Goal: Transaction & Acquisition: Purchase product/service

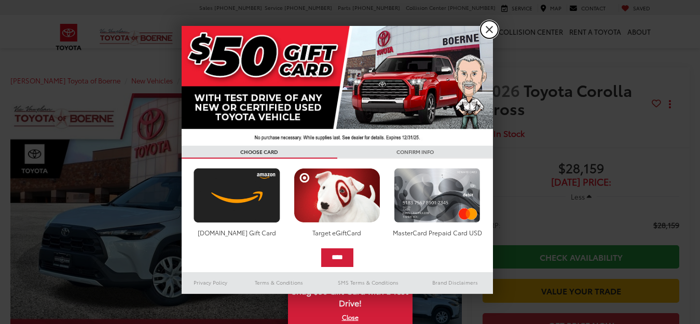
click at [489, 28] on link "X" at bounding box center [489, 30] width 18 height 18
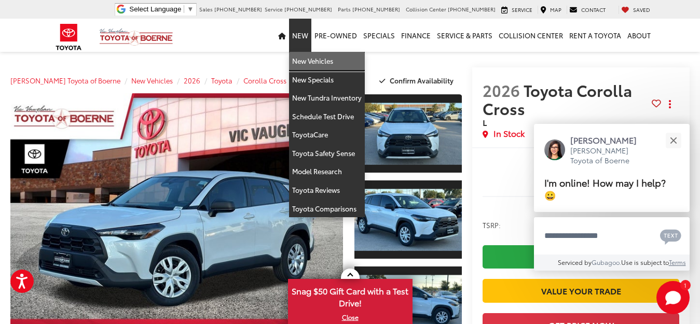
click at [300, 57] on link "New Vehicles" at bounding box center [327, 61] width 76 height 19
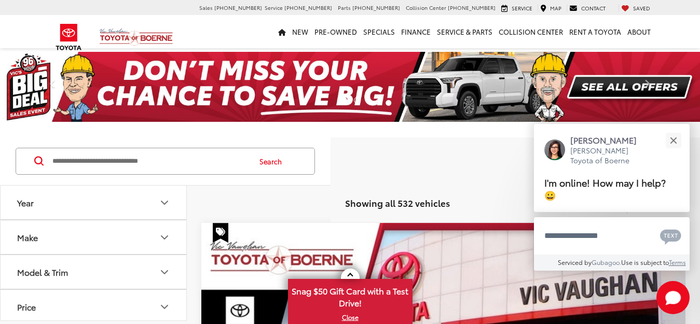
click at [35, 201] on button "Year" at bounding box center [94, 203] width 187 height 34
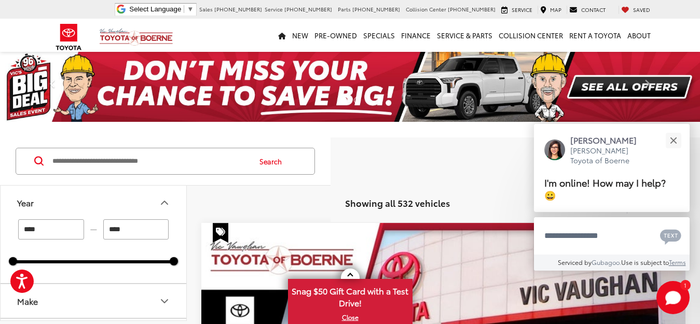
scroll to position [0, 1]
click at [35, 231] on input "****" at bounding box center [51, 229] width 66 height 20
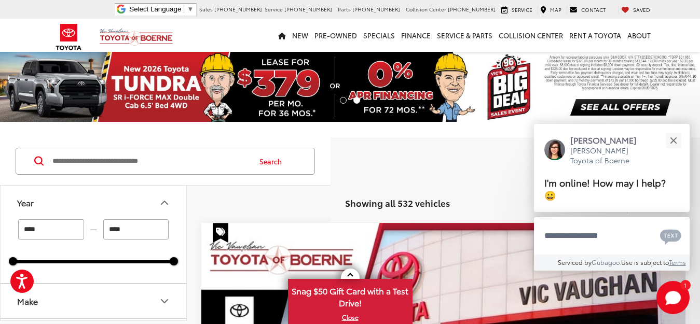
click at [36, 231] on input "****" at bounding box center [51, 229] width 66 height 20
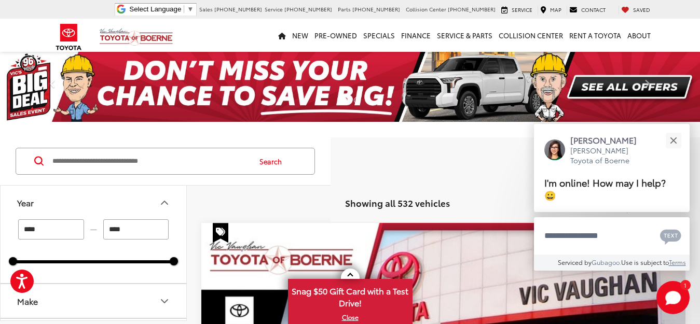
click at [164, 202] on icon "Year" at bounding box center [164, 202] width 6 height 3
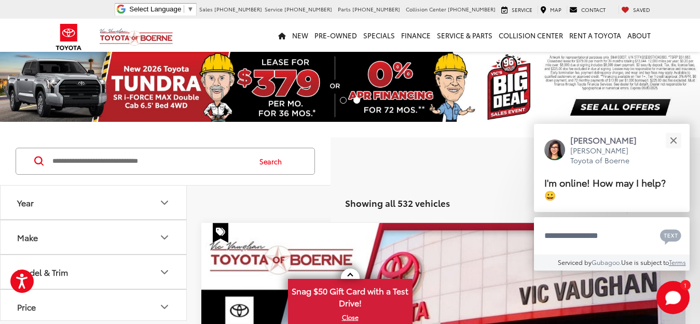
click at [163, 236] on icon "Make" at bounding box center [164, 237] width 12 height 12
click at [45, 270] on img at bounding box center [46, 274] width 29 height 24
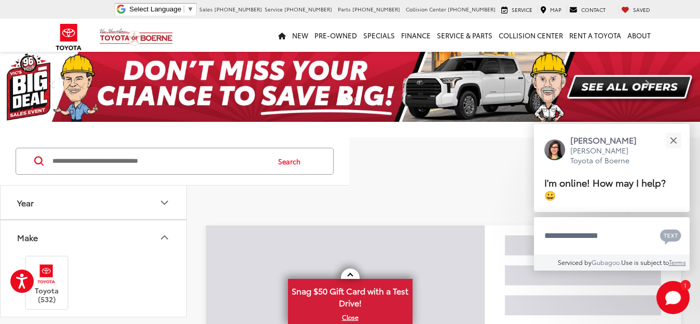
click at [171, 161] on input "Search by Make, Model, or Keyword" at bounding box center [159, 161] width 217 height 25
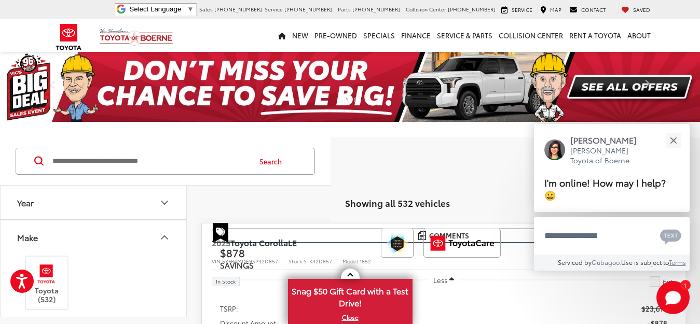
click at [171, 161] on input "Search by Make, Model, or Keyword" at bounding box center [150, 161] width 198 height 25
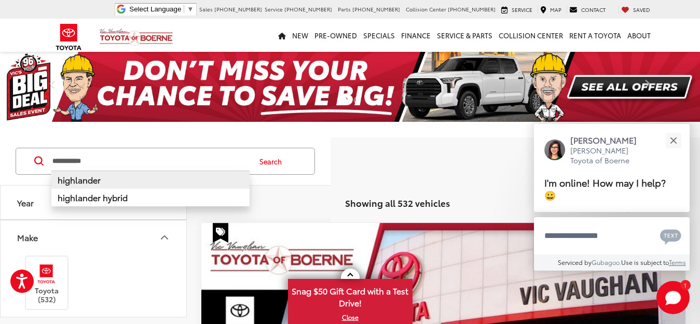
click at [86, 176] on b "highlander" at bounding box center [79, 180] width 43 height 12
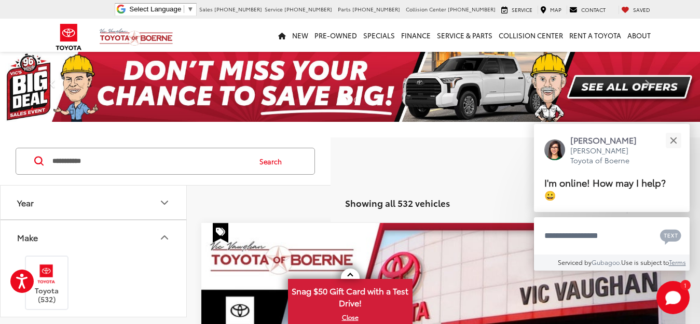
type input "**********"
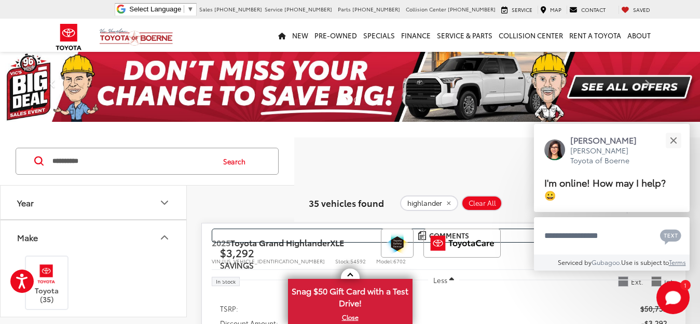
click at [254, 160] on button "Search" at bounding box center [236, 161] width 47 height 26
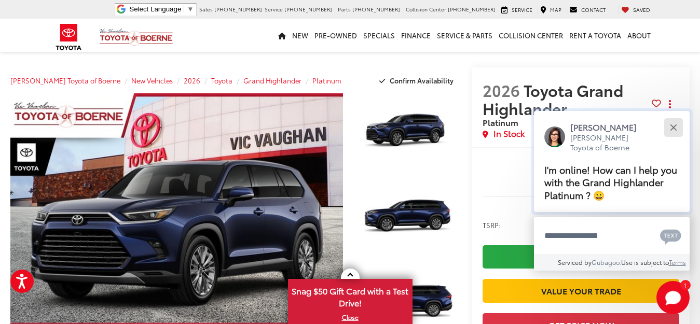
click at [675, 128] on button "Close" at bounding box center [673, 127] width 22 height 22
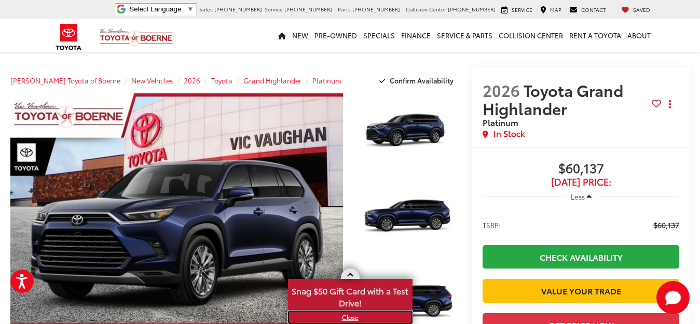
click at [348, 316] on link "X" at bounding box center [350, 317] width 122 height 11
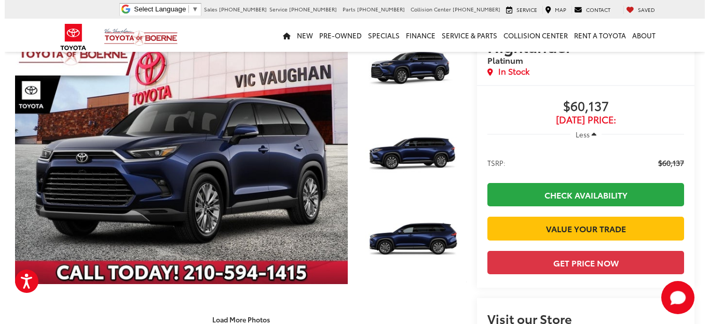
scroll to position [90, 0]
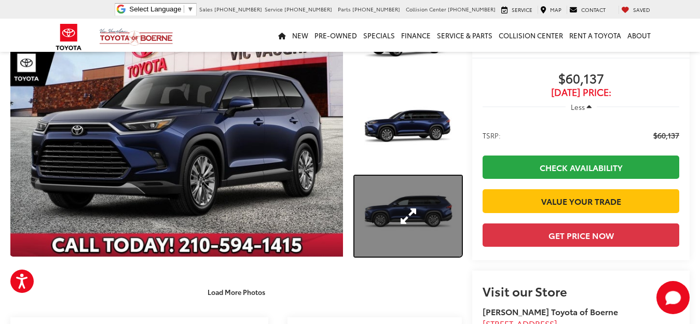
click at [427, 205] on link "Expand Photo 3" at bounding box center [407, 216] width 107 height 80
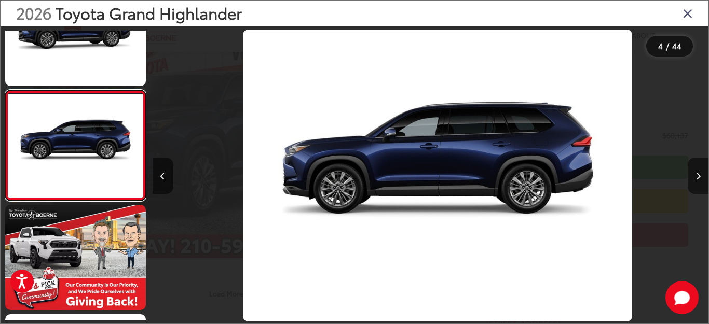
scroll to position [0, 1667]
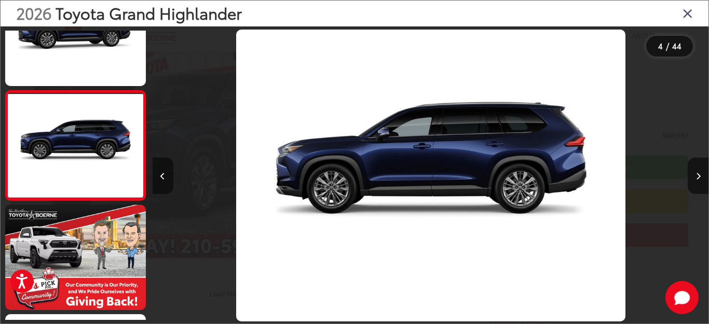
click at [159, 174] on button "Previous image" at bounding box center [163, 176] width 21 height 36
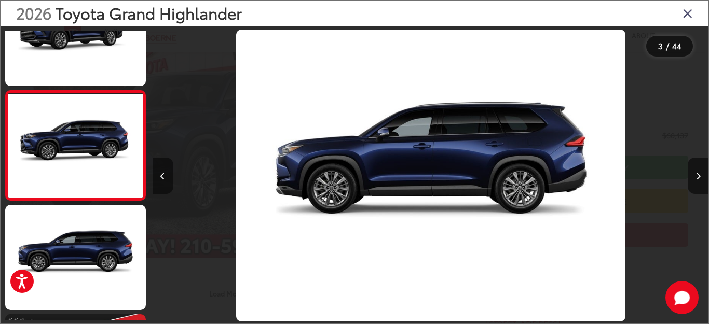
scroll to position [0, 1111]
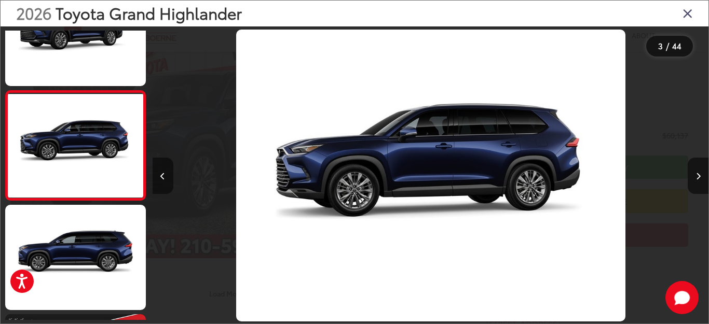
click at [160, 175] on button "Previous image" at bounding box center [163, 176] width 21 height 36
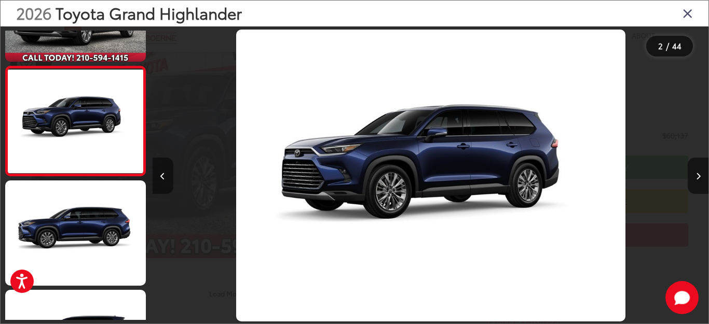
scroll to position [50, 0]
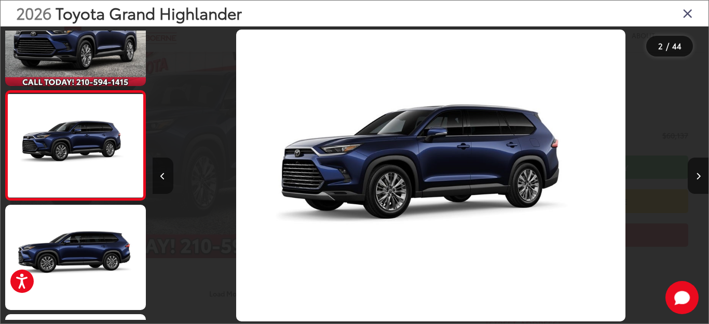
click at [160, 175] on icon "Previous image" at bounding box center [162, 176] width 5 height 7
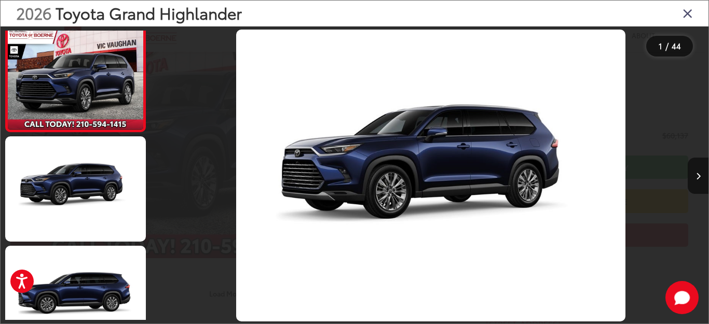
scroll to position [0, 0]
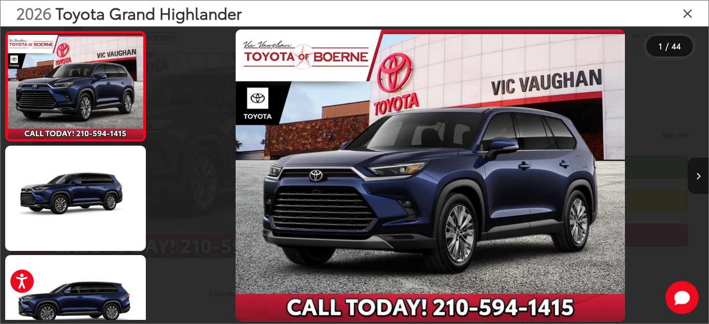
click at [699, 175] on icon "Next image" at bounding box center [698, 176] width 5 height 7
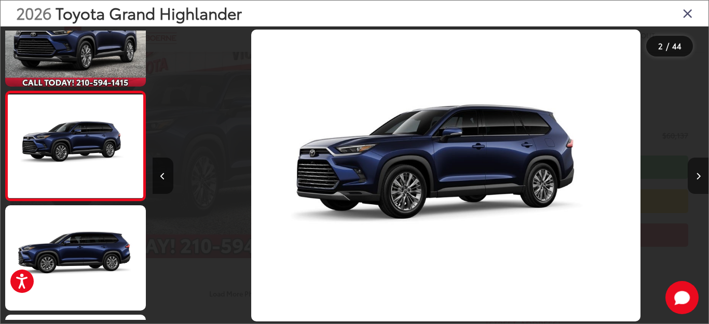
scroll to position [50, 0]
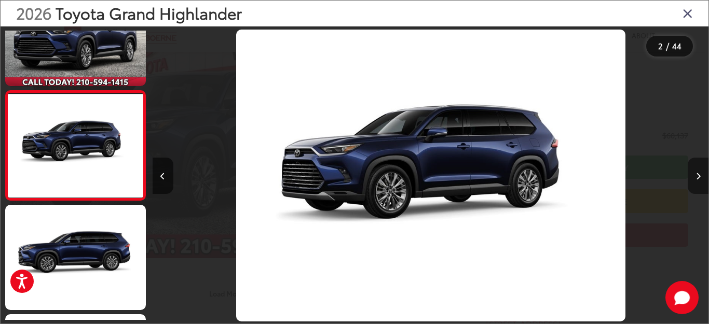
click at [699, 175] on icon "Next image" at bounding box center [698, 176] width 5 height 7
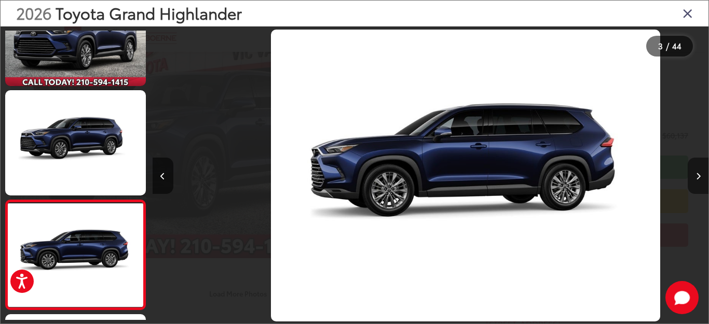
scroll to position [160, 0]
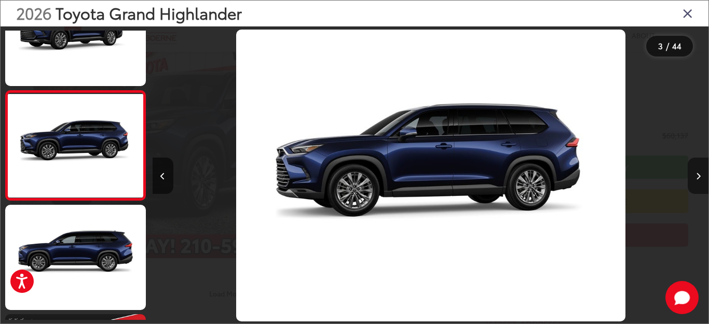
click at [699, 175] on icon "Next image" at bounding box center [698, 176] width 5 height 7
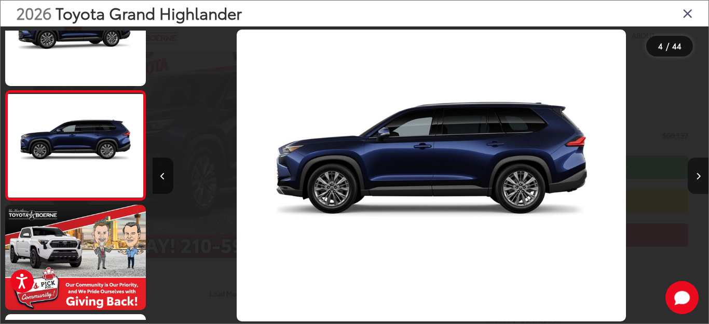
scroll to position [0, 1667]
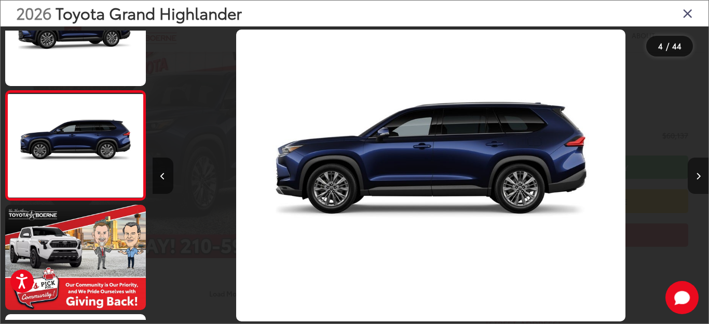
click at [699, 175] on icon "Next image" at bounding box center [698, 176] width 5 height 7
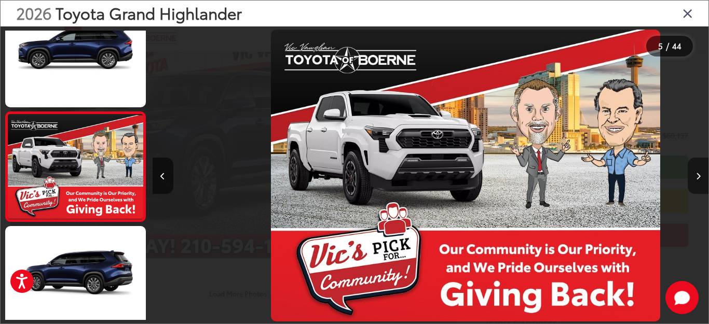
scroll to position [379, 0]
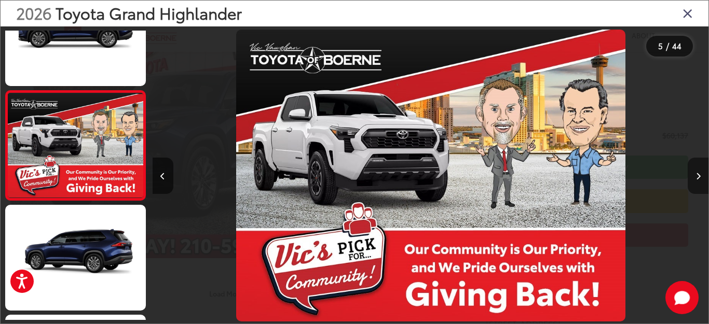
click at [699, 175] on icon "Next image" at bounding box center [698, 176] width 5 height 7
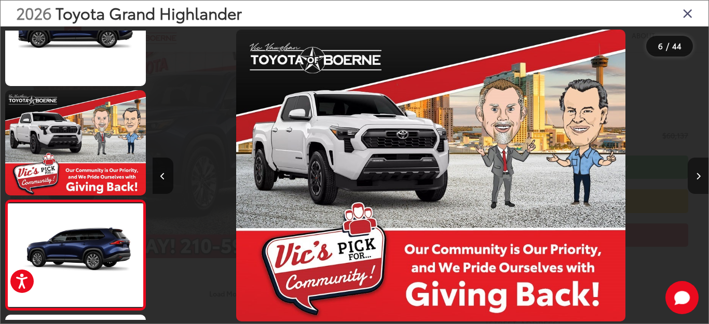
scroll to position [488, 0]
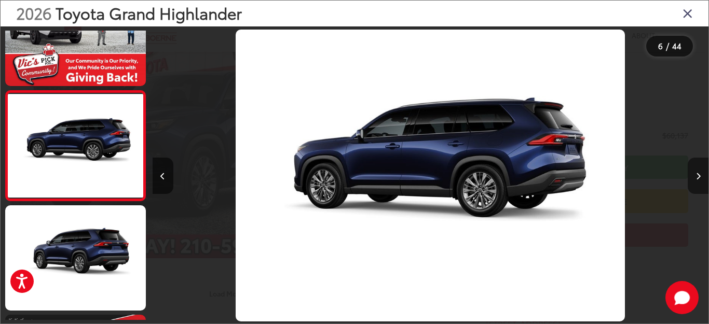
click at [699, 175] on icon "Next image" at bounding box center [698, 176] width 5 height 7
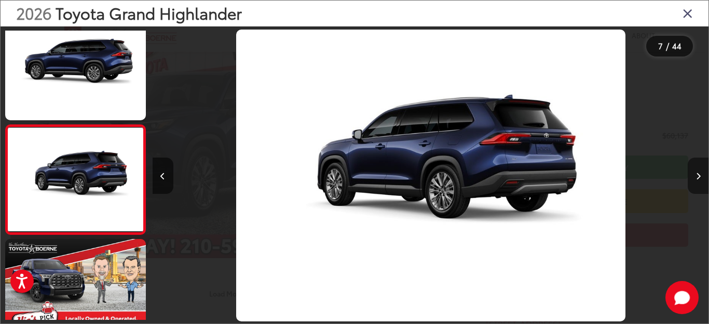
scroll to position [598, 0]
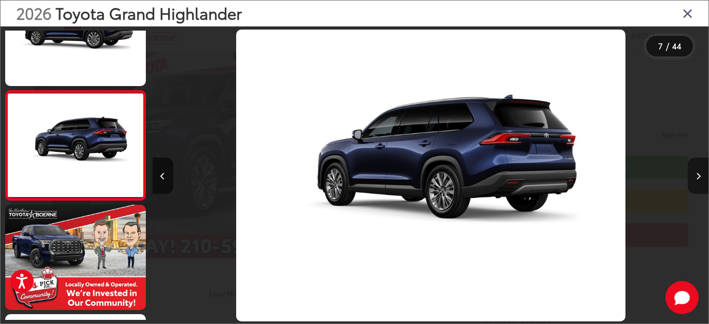
click at [699, 175] on icon "Next image" at bounding box center [698, 176] width 5 height 7
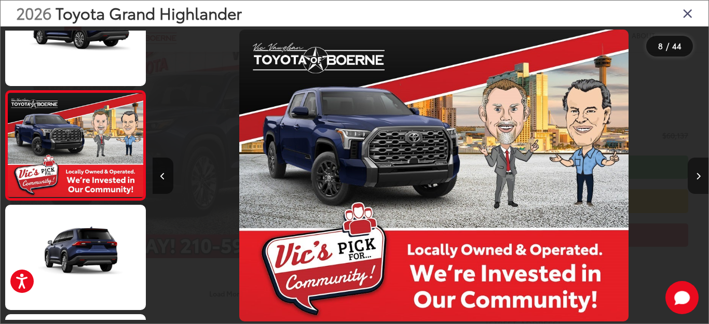
scroll to position [0, 0]
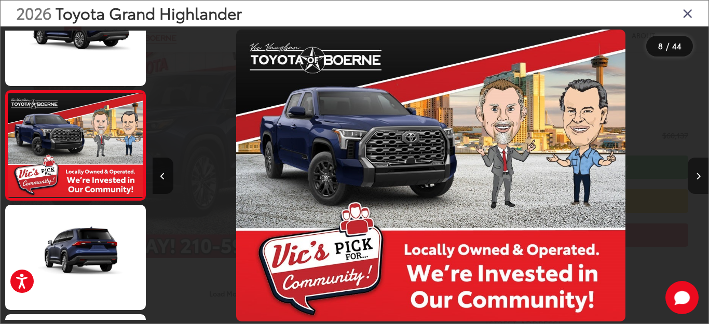
click at [699, 175] on icon "Next image" at bounding box center [698, 176] width 5 height 7
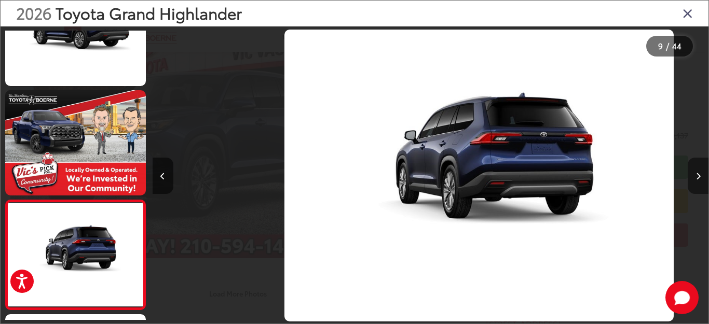
scroll to position [817, 0]
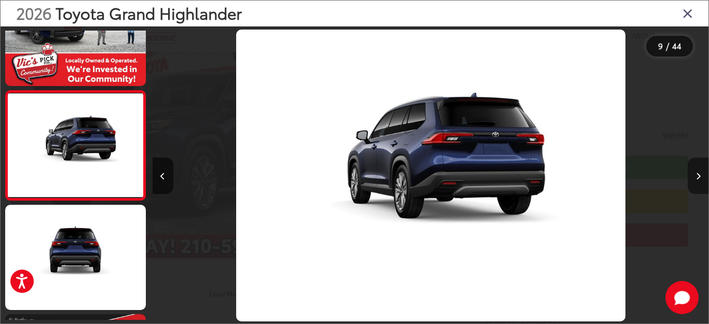
click at [699, 175] on icon "Next image" at bounding box center [698, 176] width 5 height 7
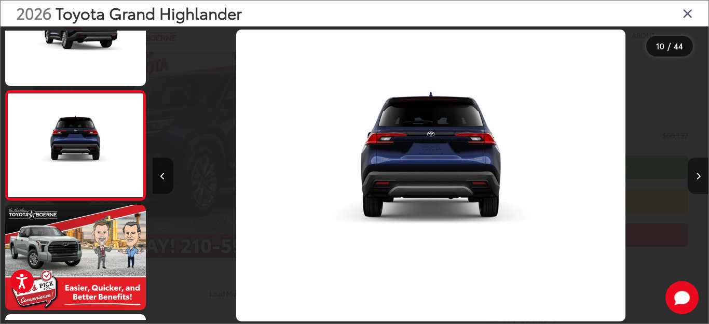
click at [699, 175] on icon "Next image" at bounding box center [698, 176] width 5 height 7
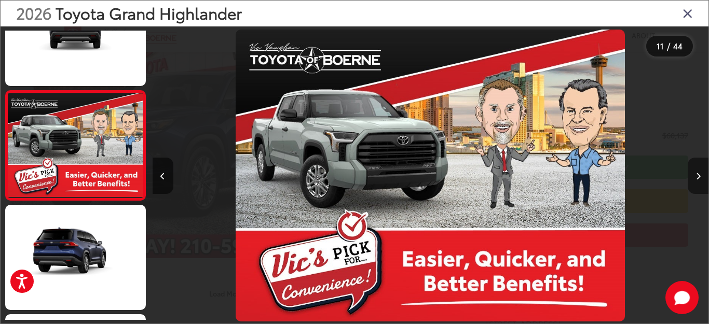
click at [699, 175] on icon "Next image" at bounding box center [698, 176] width 5 height 7
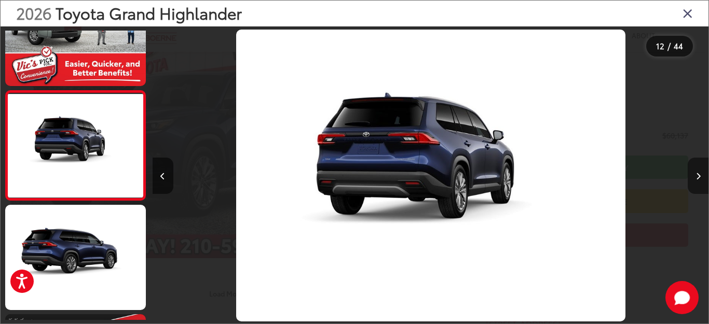
click at [699, 175] on icon "Next image" at bounding box center [698, 176] width 5 height 7
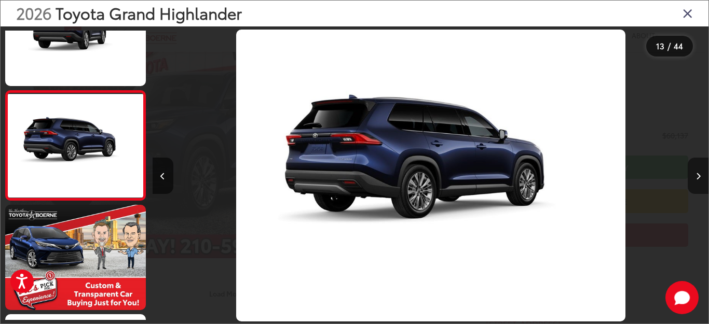
click at [699, 175] on icon "Next image" at bounding box center [698, 176] width 5 height 7
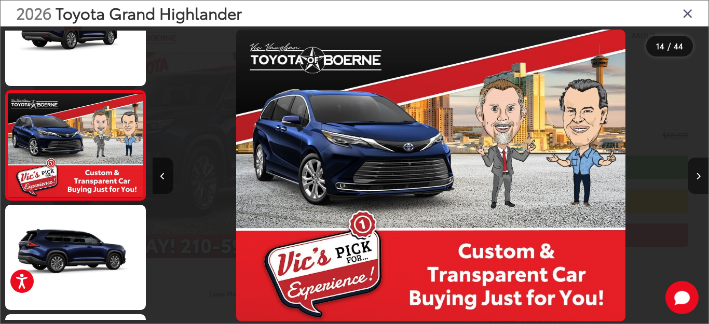
click at [699, 175] on icon "Next image" at bounding box center [698, 176] width 5 height 7
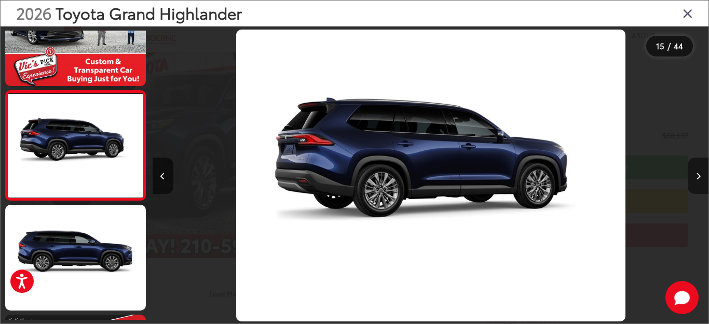
click at [699, 175] on icon "Next image" at bounding box center [698, 176] width 5 height 7
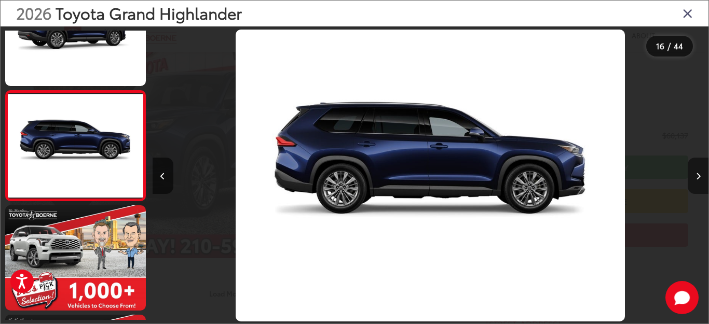
click at [699, 175] on icon "Next image" at bounding box center [698, 176] width 5 height 7
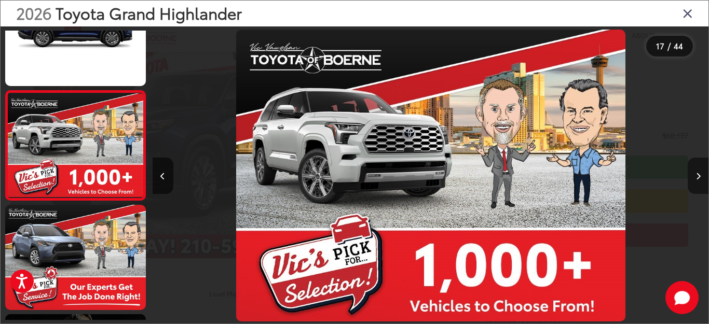
click at [699, 175] on icon "Next image" at bounding box center [698, 176] width 5 height 7
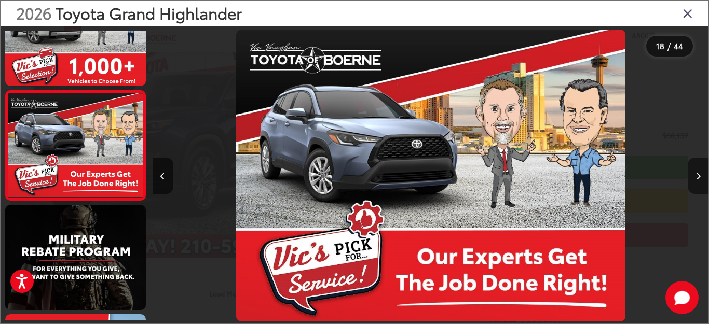
click at [699, 175] on icon "Next image" at bounding box center [698, 176] width 5 height 7
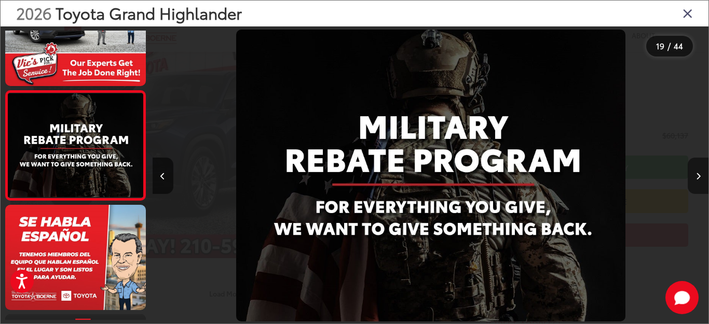
click at [699, 175] on icon "Next image" at bounding box center [698, 176] width 5 height 7
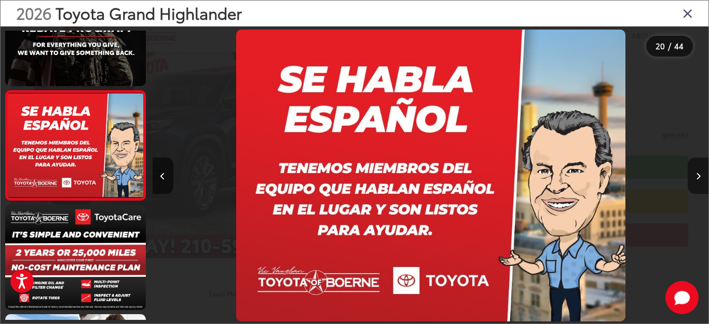
click at [699, 175] on icon "Next image" at bounding box center [698, 176] width 5 height 7
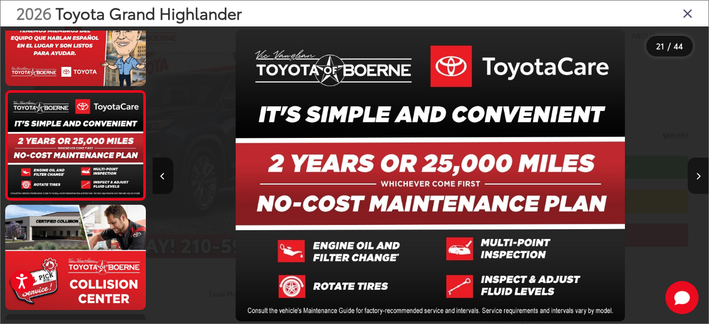
click at [699, 175] on icon "Next image" at bounding box center [698, 176] width 5 height 7
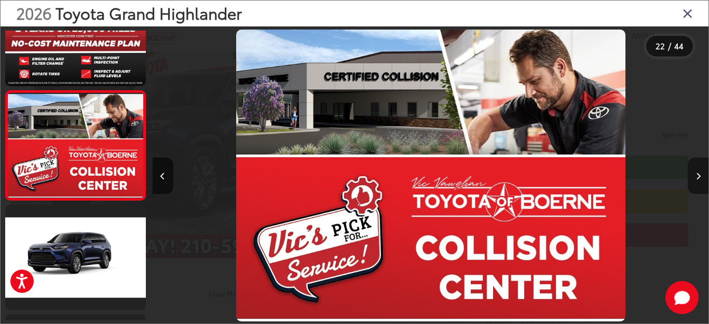
click at [699, 175] on icon "Next image" at bounding box center [698, 176] width 5 height 7
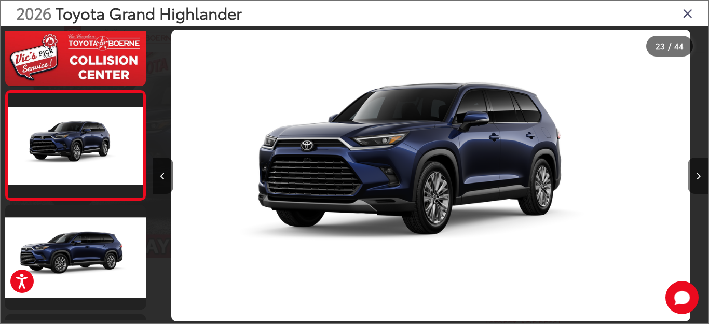
click at [699, 175] on icon "Next image" at bounding box center [698, 176] width 5 height 7
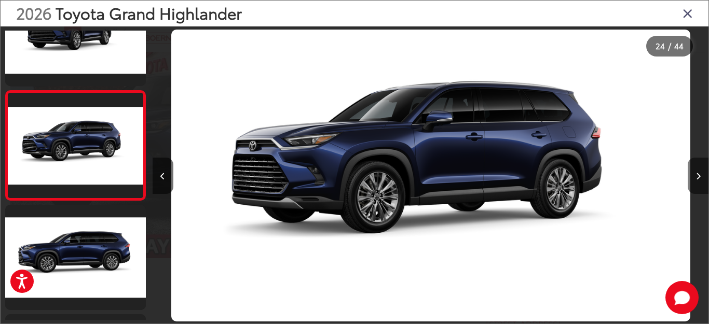
click at [699, 175] on icon "Next image" at bounding box center [698, 176] width 5 height 7
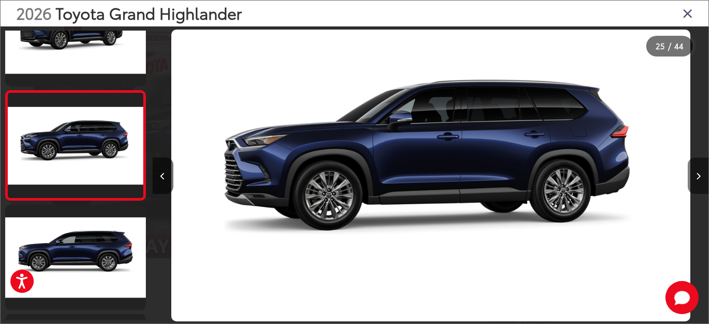
click at [699, 175] on icon "Next image" at bounding box center [698, 176] width 5 height 7
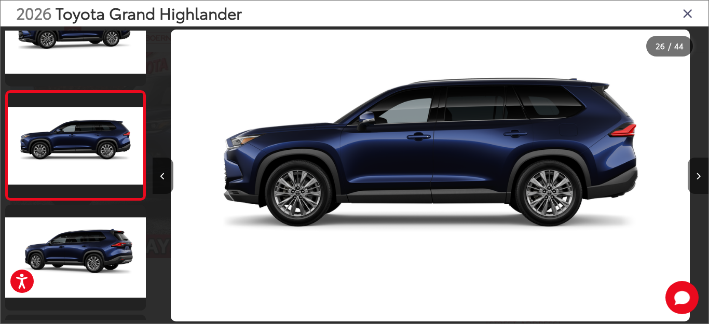
click at [698, 174] on icon "Next image" at bounding box center [698, 176] width 5 height 7
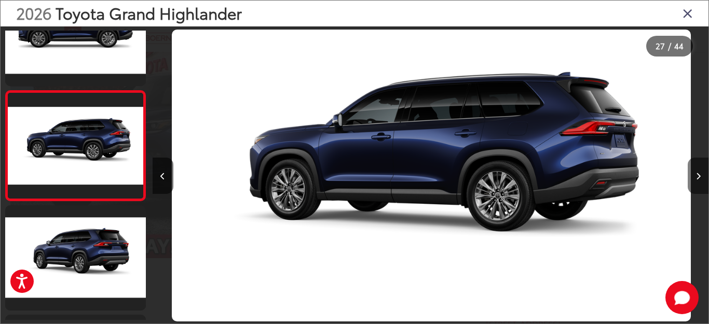
scroll to position [0, 14447]
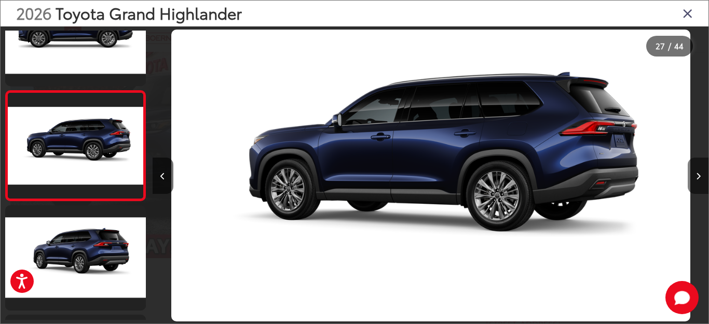
click at [698, 174] on icon "Next image" at bounding box center [698, 176] width 5 height 7
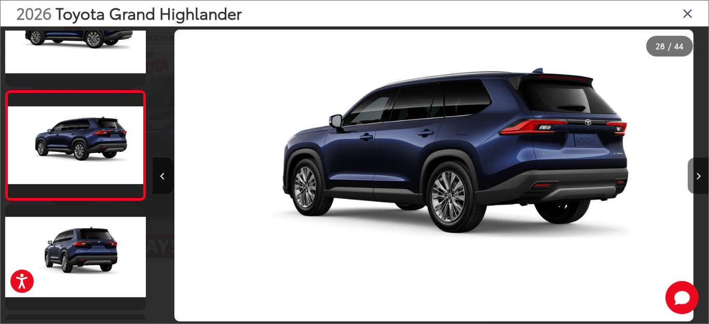
scroll to position [0, 15003]
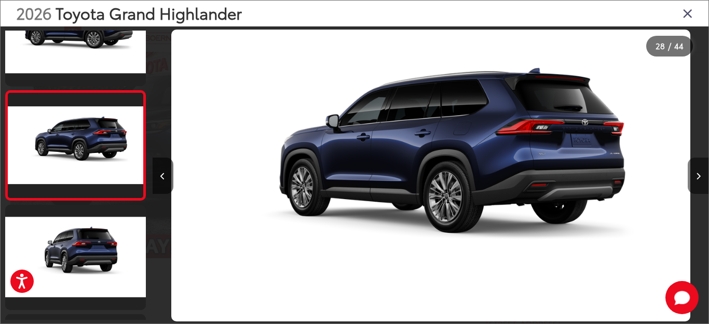
click at [698, 175] on icon "Next image" at bounding box center [698, 176] width 5 height 7
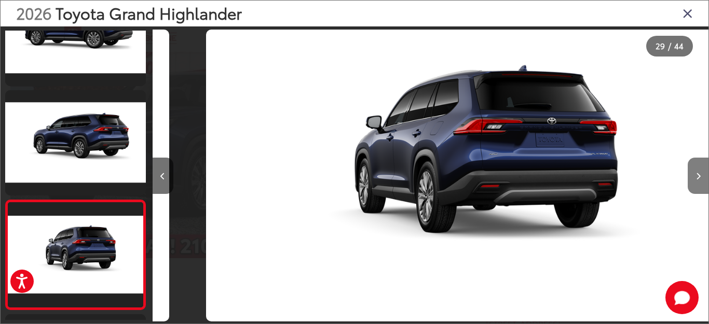
scroll to position [3007, 0]
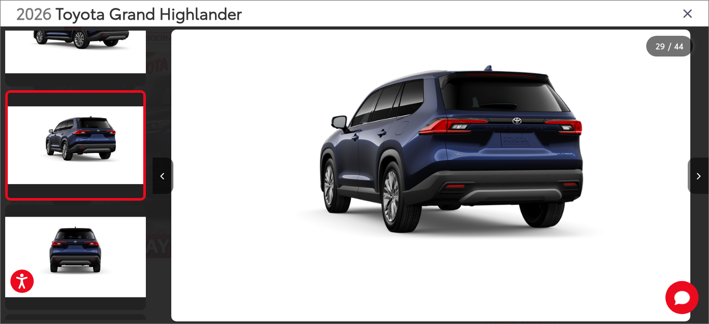
click at [698, 175] on icon "Next image" at bounding box center [698, 176] width 5 height 7
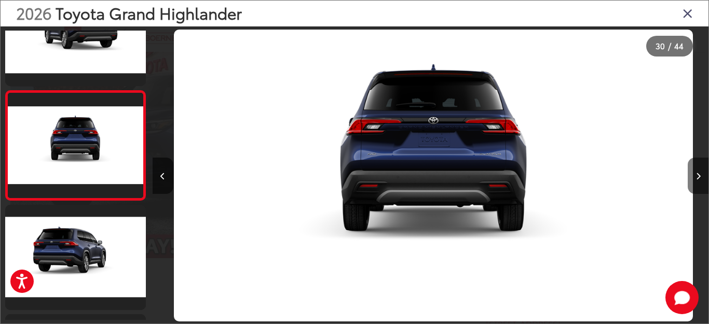
scroll to position [0, 16114]
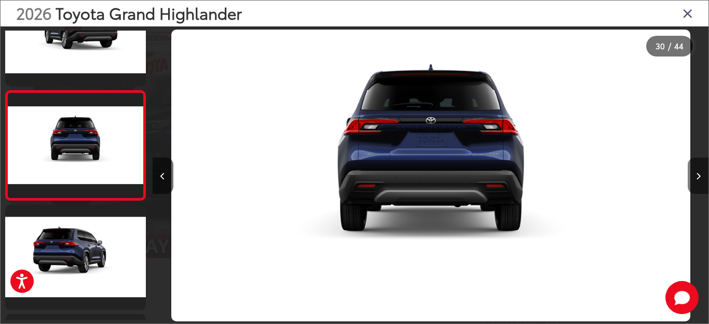
click at [698, 175] on icon "Next image" at bounding box center [698, 176] width 5 height 7
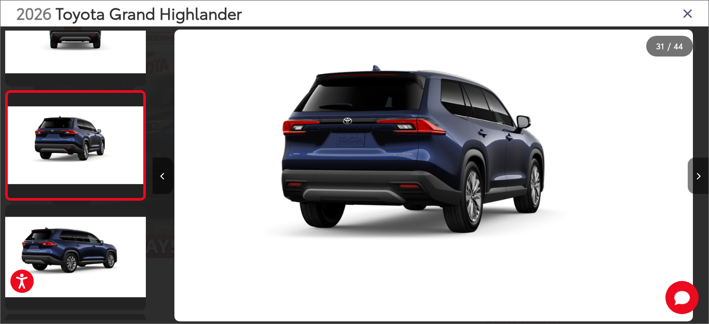
scroll to position [0, 16670]
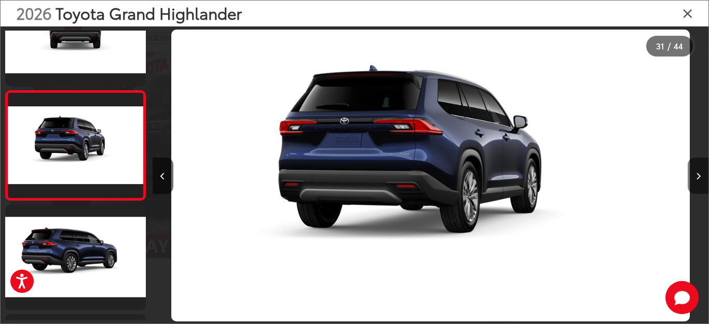
click at [698, 175] on icon "Next image" at bounding box center [698, 176] width 5 height 7
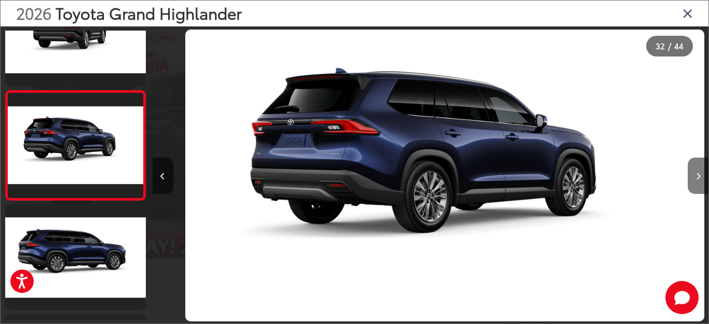
scroll to position [0, 17226]
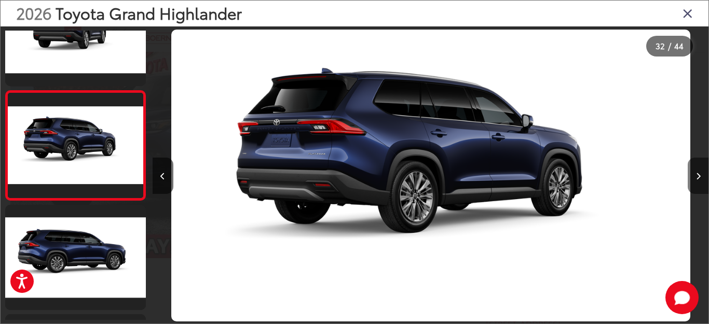
click at [698, 175] on icon "Next image" at bounding box center [698, 176] width 5 height 7
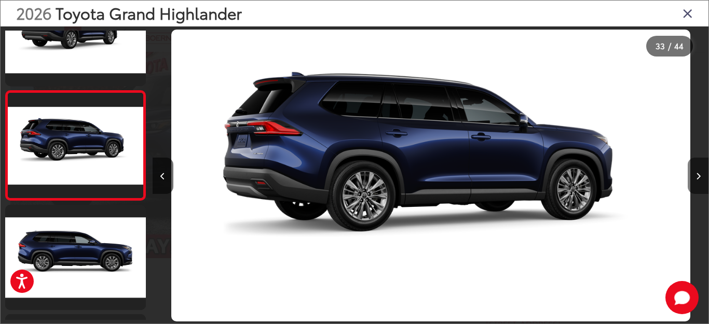
click at [698, 175] on icon "Next image" at bounding box center [698, 176] width 5 height 7
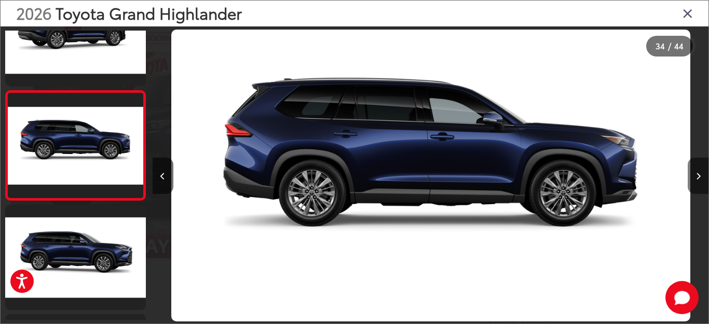
click at [698, 175] on icon "Next image" at bounding box center [698, 176] width 5 height 7
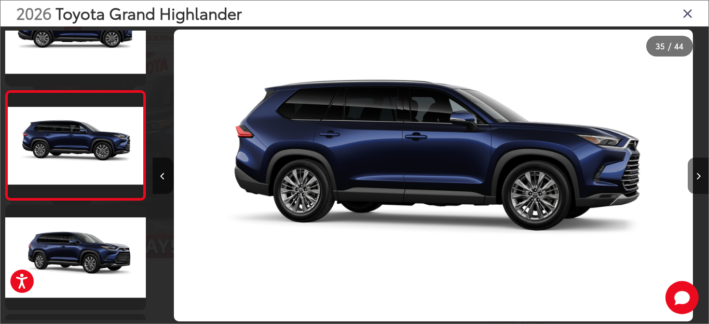
scroll to position [0, 18892]
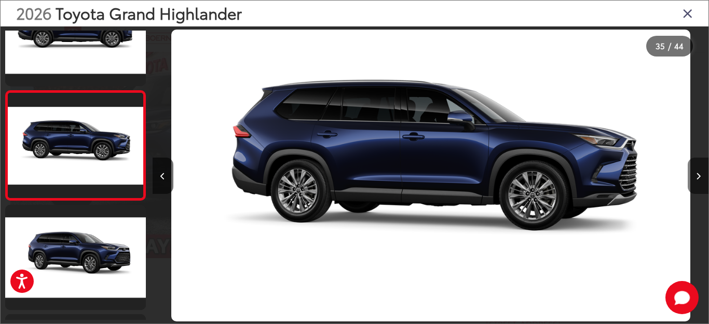
click at [698, 175] on icon "Next image" at bounding box center [698, 176] width 5 height 7
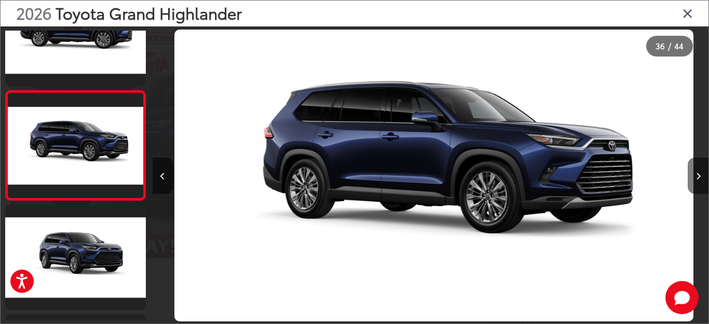
scroll to position [0, 19448]
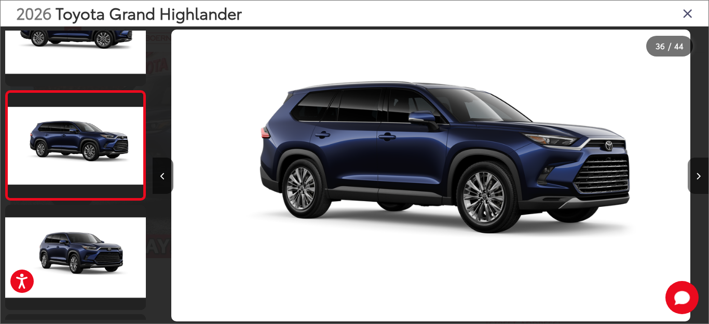
click at [698, 175] on icon "Next image" at bounding box center [698, 176] width 5 height 7
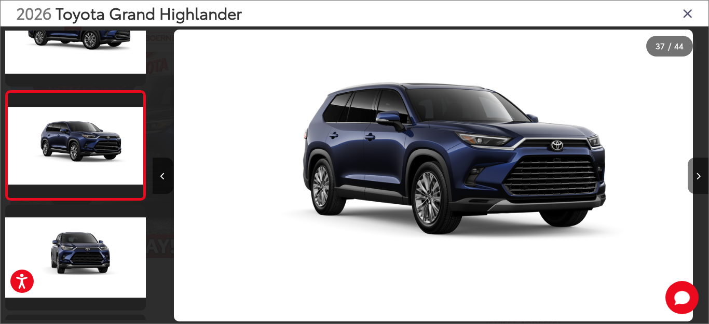
scroll to position [0, 20004]
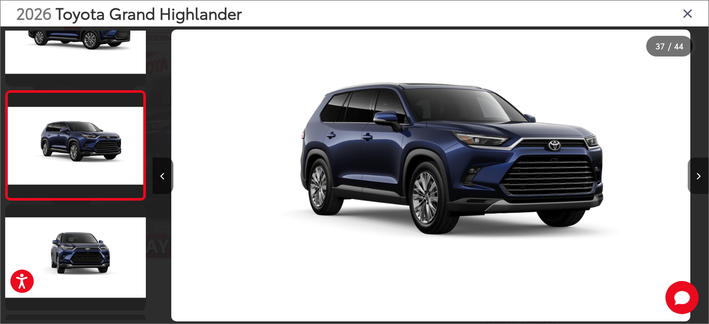
click at [698, 173] on icon "Next image" at bounding box center [698, 176] width 5 height 7
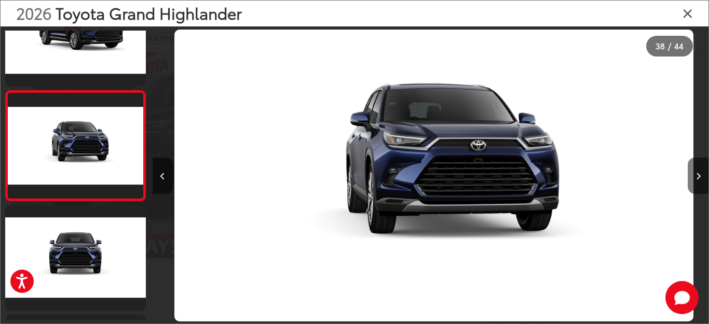
scroll to position [0, 20560]
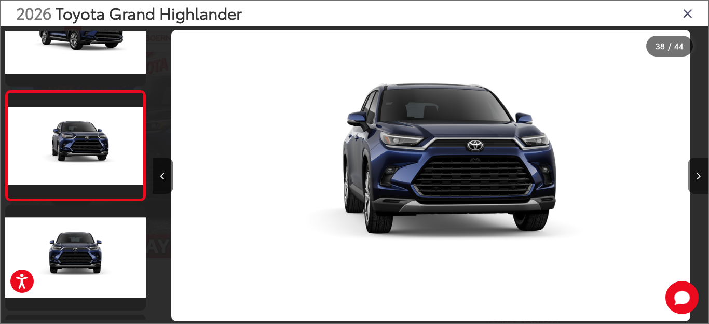
click at [698, 173] on icon "Next image" at bounding box center [698, 176] width 5 height 7
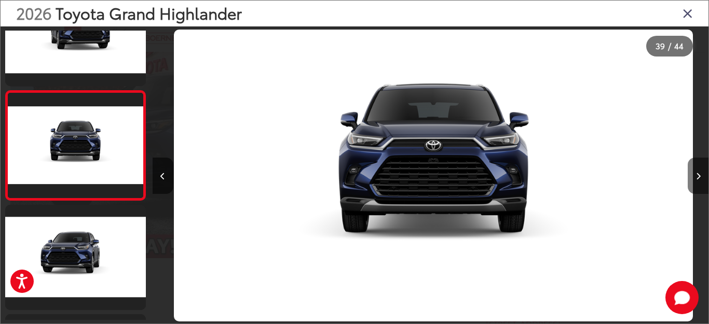
scroll to position [0, 21115]
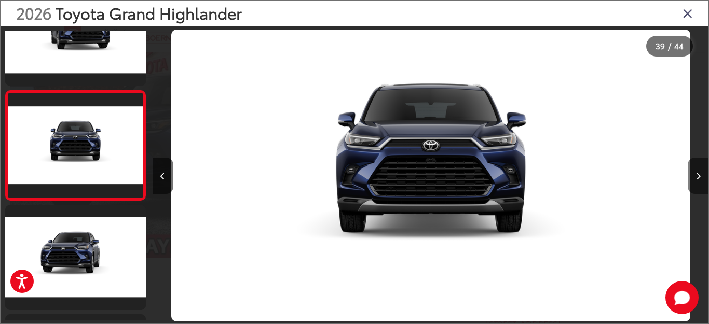
click at [697, 175] on icon "Next image" at bounding box center [698, 176] width 5 height 7
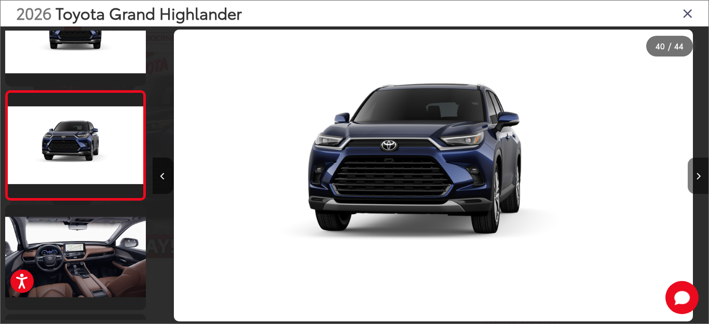
scroll to position [0, 21671]
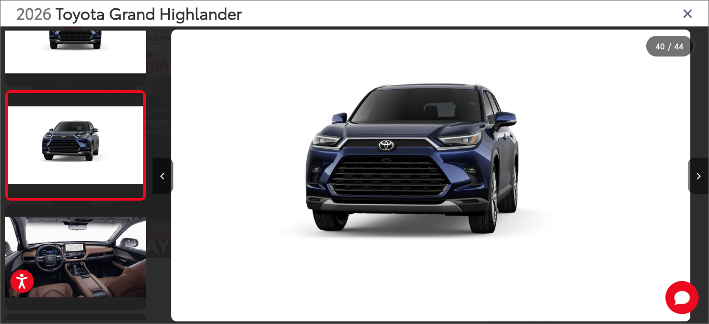
click at [697, 175] on icon "Next image" at bounding box center [698, 176] width 5 height 7
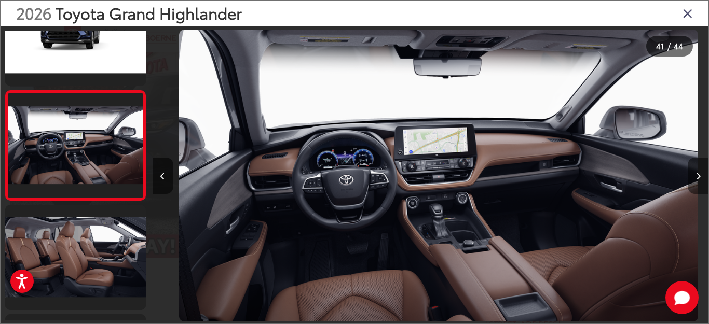
scroll to position [0, 22227]
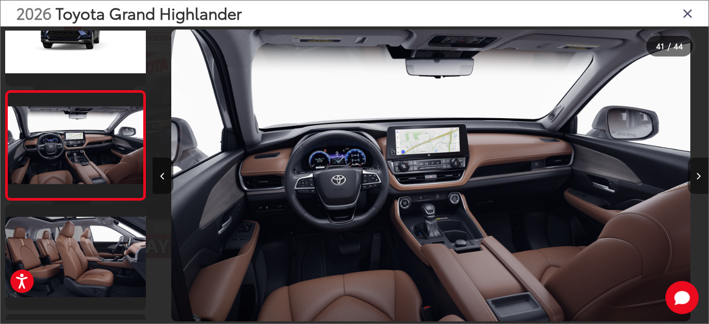
click at [697, 174] on icon "Next image" at bounding box center [698, 176] width 5 height 7
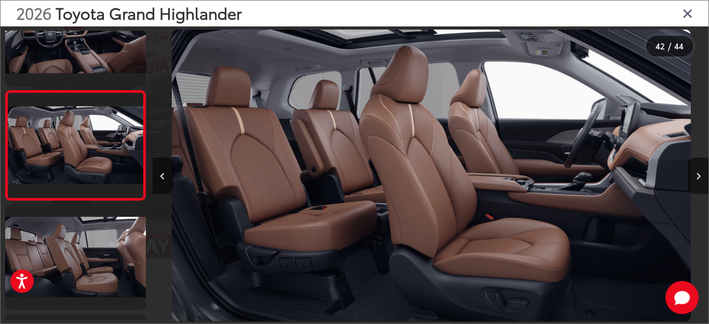
scroll to position [0, 22782]
click at [697, 174] on icon "Next image" at bounding box center [698, 176] width 5 height 7
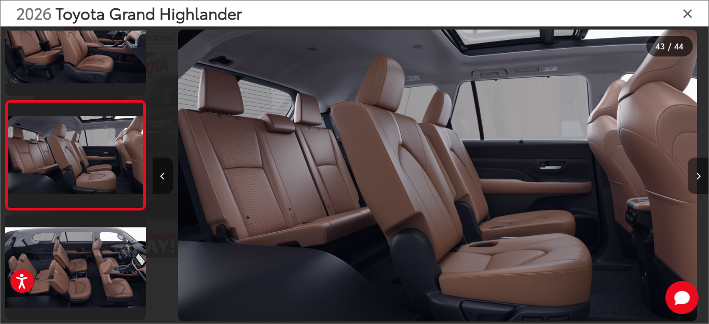
scroll to position [0, 23338]
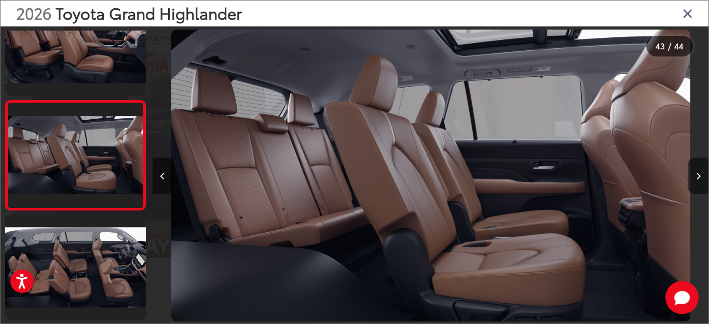
click at [697, 174] on icon "Next image" at bounding box center [698, 176] width 5 height 7
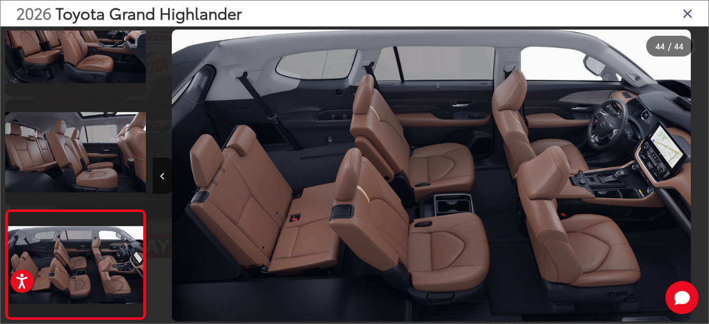
scroll to position [0, 23893]
click at [161, 174] on icon "Previous image" at bounding box center [162, 176] width 5 height 7
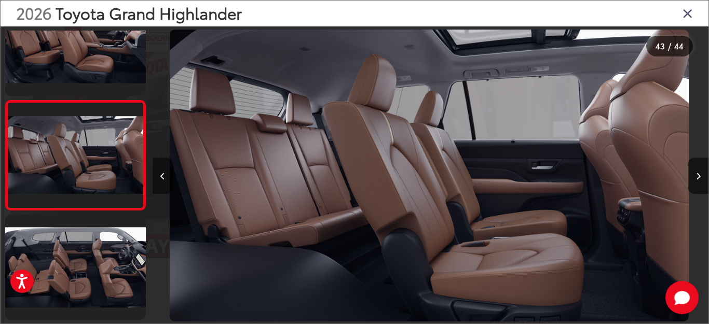
scroll to position [0, 23338]
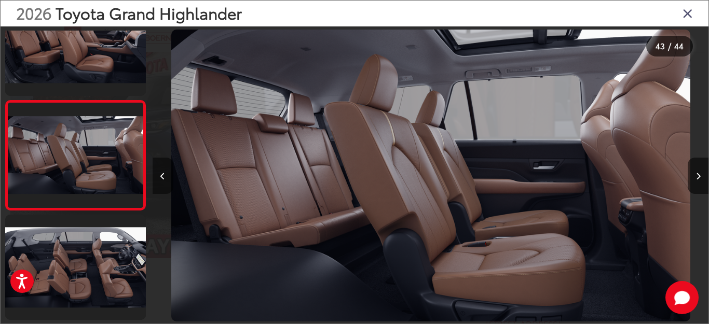
click at [161, 174] on icon "Previous image" at bounding box center [162, 176] width 5 height 7
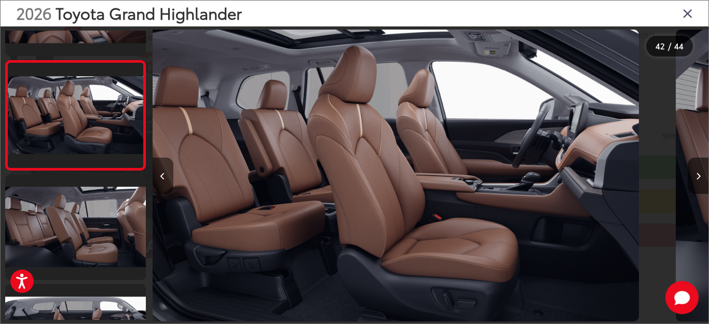
scroll to position [4431, 0]
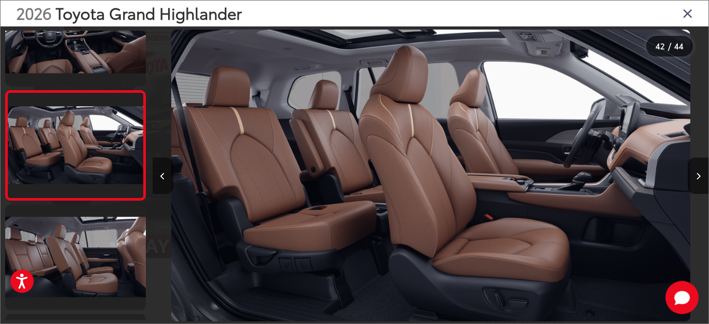
click at [161, 174] on icon "Previous image" at bounding box center [162, 176] width 5 height 7
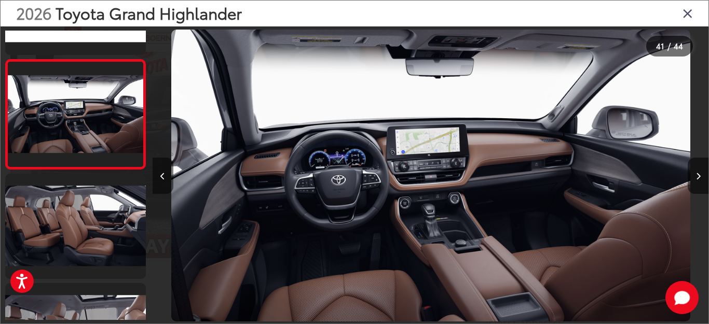
scroll to position [4321, 0]
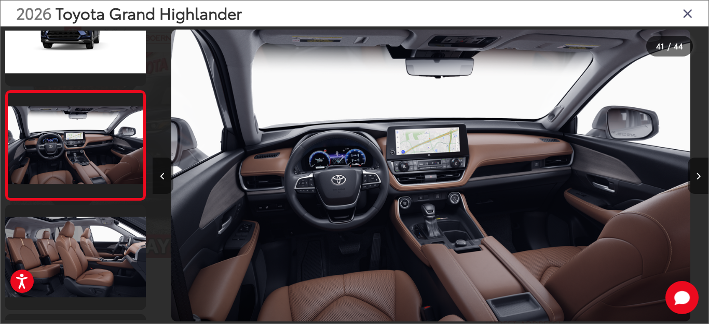
click at [161, 174] on icon "Previous image" at bounding box center [162, 176] width 5 height 7
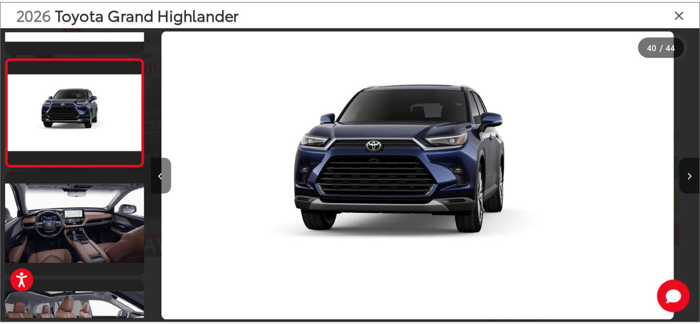
scroll to position [4212, 0]
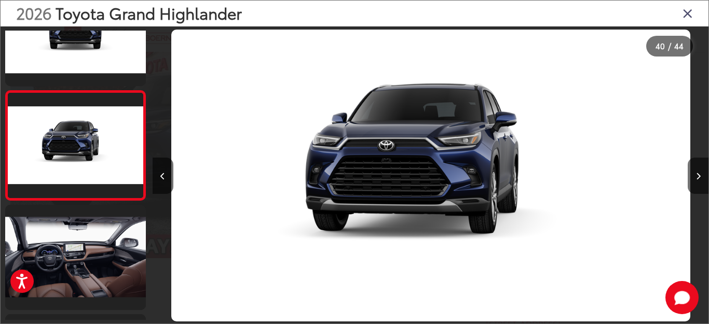
click at [687, 12] on icon "Close gallery" at bounding box center [687, 12] width 10 height 13
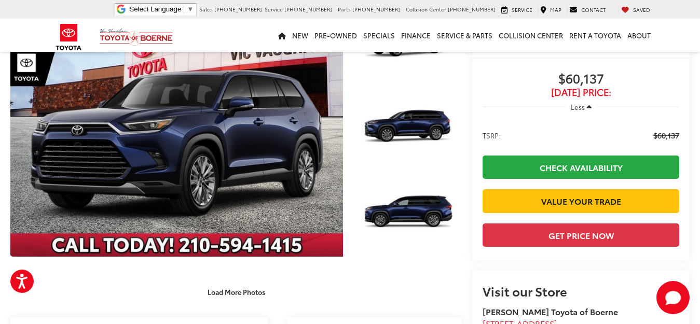
click at [578, 106] on span "Less" at bounding box center [578, 106] width 14 height 9
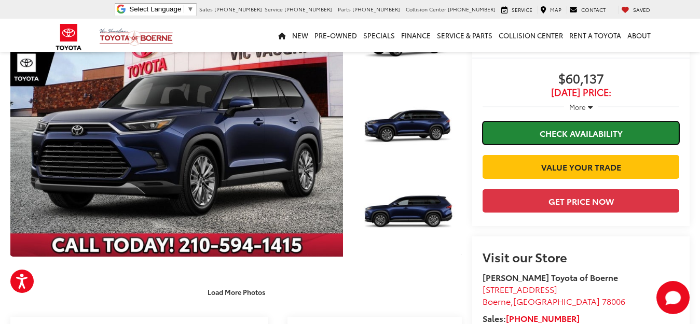
click at [587, 128] on link "Check Availability" at bounding box center [580, 132] width 197 height 23
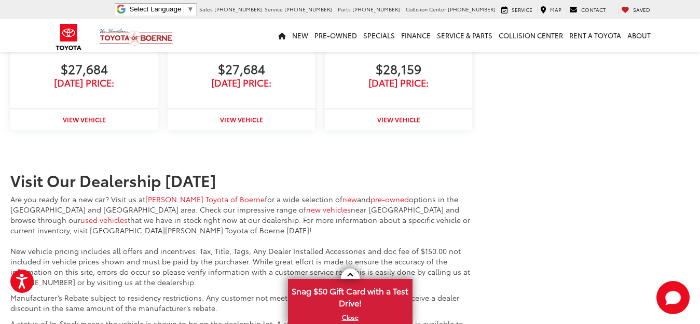
scroll to position [1480, 0]
